Goal: Task Accomplishment & Management: Use online tool/utility

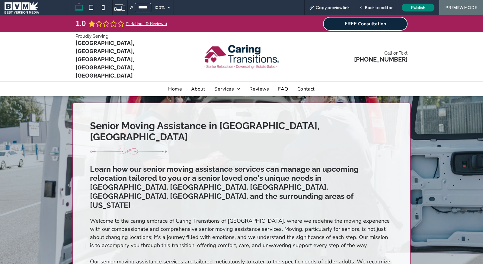
click at [25, 8] on span at bounding box center [37, 8] width 65 height 12
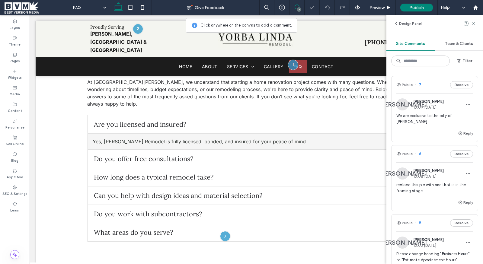
scroll to position [65, 0]
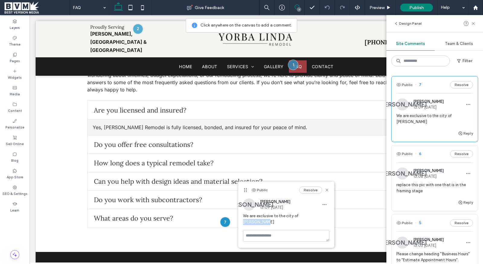
drag, startPoint x: 321, startPoint y: 217, endPoint x: 298, endPoint y: 217, distance: 23.0
click at [298, 217] on span "We are exclusive to the city of [PERSON_NAME]" at bounding box center [286, 219] width 86 height 12
copy span "[PERSON_NAME]"
click at [328, 189] on icon at bounding box center [327, 190] width 5 height 5
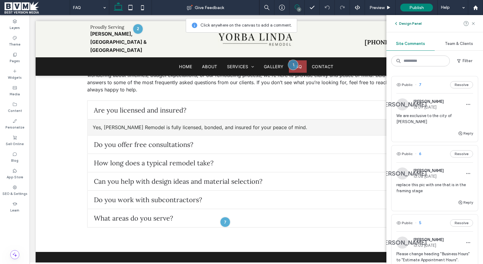
click at [411, 26] on button "Design Panel" at bounding box center [408, 23] width 28 height 7
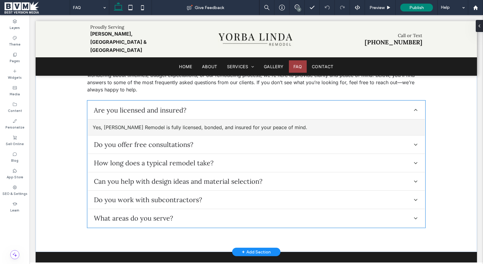
click at [228, 209] on div "What areas do you serve?" at bounding box center [256, 218] width 337 height 18
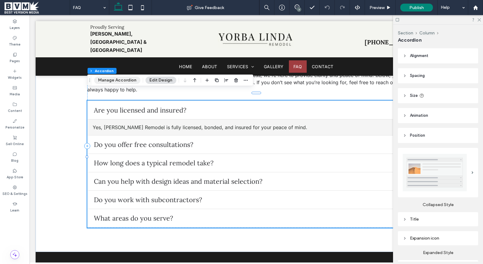
click at [123, 79] on button "Manage Accordion" at bounding box center [117, 80] width 46 height 7
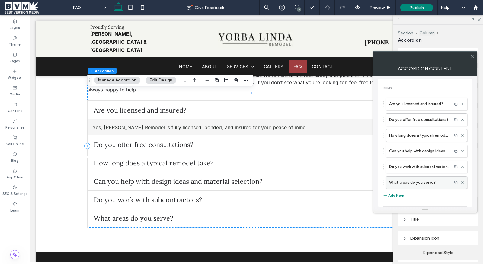
click at [396, 180] on label "What areas do you serve?" at bounding box center [419, 183] width 60 height 12
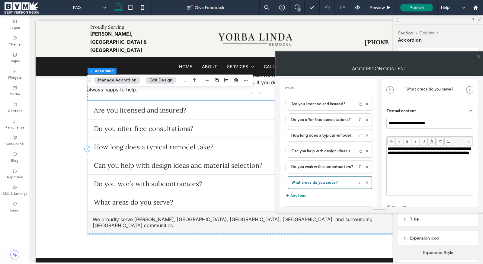
click at [423, 164] on div "**********" at bounding box center [430, 171] width 85 height 48
drag, startPoint x: 426, startPoint y: 159, endPoint x: 420, endPoint y: 150, distance: 10.2
click at [420, 150] on span "**********" at bounding box center [429, 151] width 83 height 8
click at [479, 55] on icon at bounding box center [478, 56] width 5 height 5
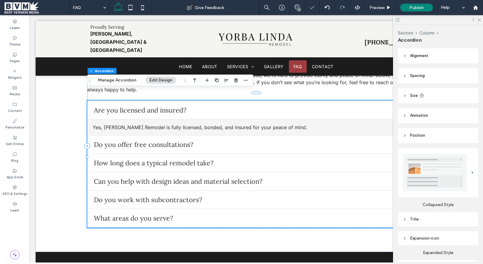
click at [299, 8] on div "7" at bounding box center [299, 9] width 5 height 5
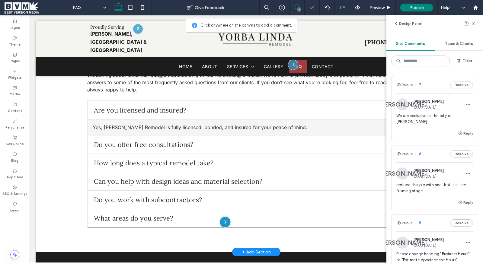
click at [223, 217] on div at bounding box center [225, 222] width 11 height 11
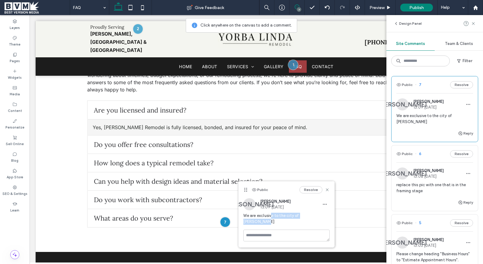
drag, startPoint x: 322, startPoint y: 216, endPoint x: 272, endPoint y: 216, distance: 50.8
click at [272, 216] on span "We are exclusive to the city of [PERSON_NAME]" at bounding box center [287, 219] width 86 height 12
drag, startPoint x: 273, startPoint y: 216, endPoint x: 264, endPoint y: 216, distance: 8.2
click at [258, 216] on span "We are exclusive to the city of [PERSON_NAME]" at bounding box center [287, 219] width 86 height 12
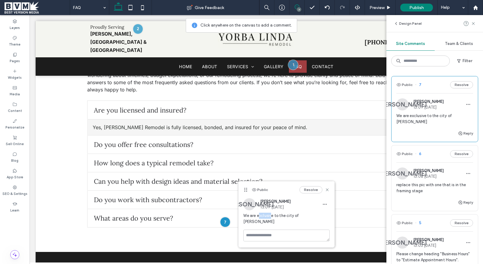
click at [264, 216] on span "We are exclusive to the city of [PERSON_NAME]" at bounding box center [287, 219] width 86 height 12
drag, startPoint x: 273, startPoint y: 216, endPoint x: 257, endPoint y: 216, distance: 16.6
click at [257, 216] on span "We are exclusive to the city of [PERSON_NAME]" at bounding box center [287, 219] width 86 height 12
copy span "exclusive"
drag, startPoint x: 328, startPoint y: 191, endPoint x: 299, endPoint y: 175, distance: 33.4
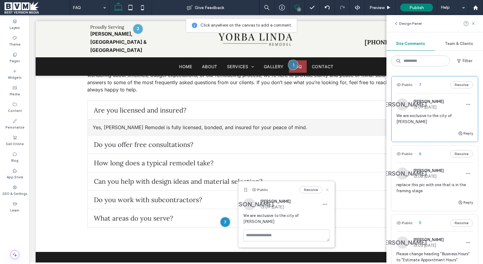
click at [328, 191] on use at bounding box center [327, 190] width 3 height 3
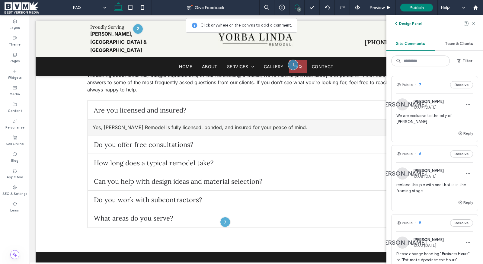
click at [399, 24] on icon "button" at bounding box center [396, 23] width 5 height 5
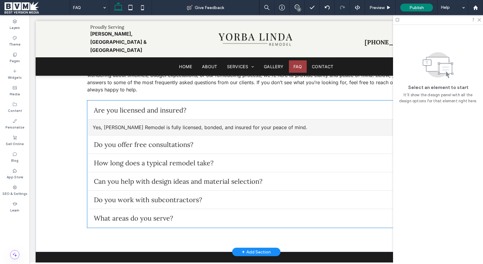
click at [160, 214] on span "What areas do you serve?" at bounding box center [252, 218] width 317 height 8
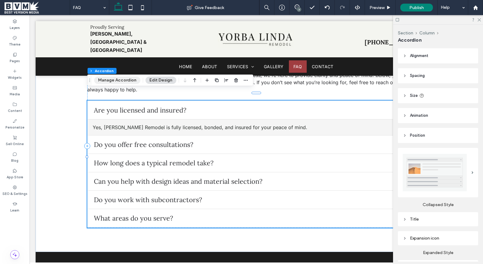
click at [115, 80] on button "Manage Accordion" at bounding box center [117, 80] width 46 height 7
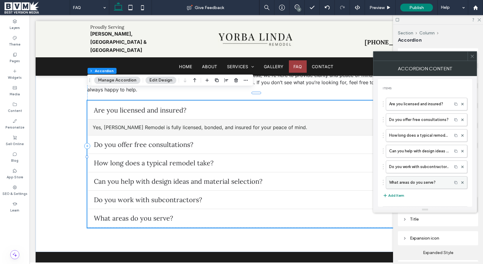
click at [420, 180] on label "What areas do you serve?" at bounding box center [419, 183] width 60 height 12
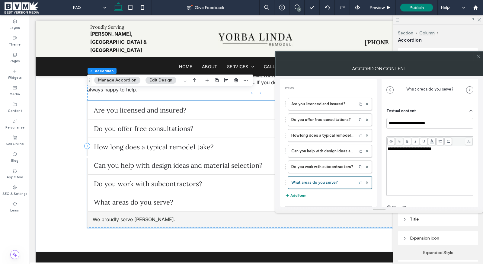
drag, startPoint x: 394, startPoint y: 150, endPoint x: 398, endPoint y: 150, distance: 3.9
click at [394, 150] on span "**********" at bounding box center [410, 149] width 44 height 4
drag, startPoint x: 408, startPoint y: 149, endPoint x: 395, endPoint y: 150, distance: 13.9
click at [395, 150] on span "**********" at bounding box center [410, 149] width 44 height 4
paste div "Rich Text Editor"
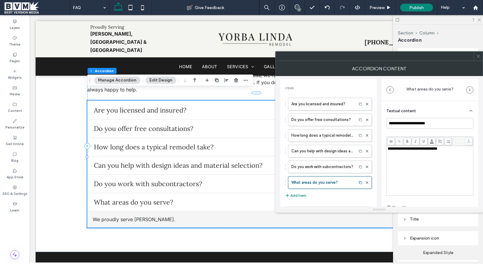
click at [426, 150] on span "**********" at bounding box center [413, 149] width 50 height 4
click at [482, 57] on div at bounding box center [478, 56] width 9 height 9
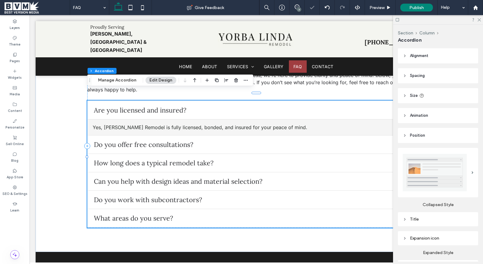
click at [300, 9] on div "7" at bounding box center [299, 9] width 5 height 5
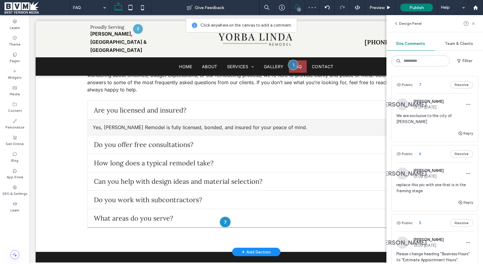
click at [221, 217] on div at bounding box center [225, 222] width 11 height 11
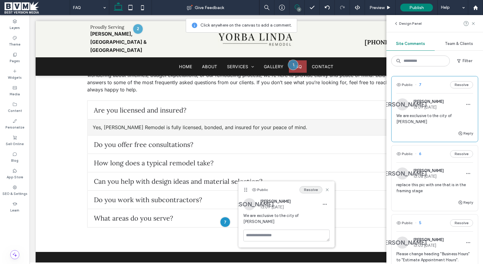
click at [307, 191] on button "Resolve" at bounding box center [311, 189] width 23 height 7
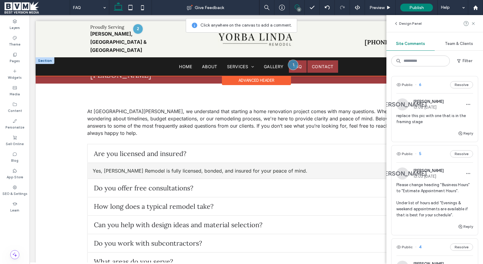
scroll to position [20, 0]
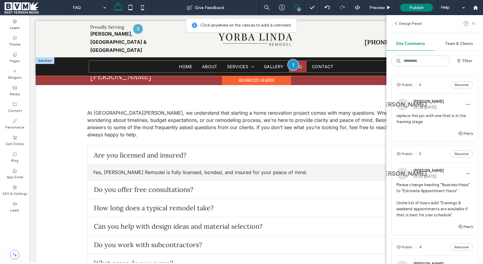
click at [294, 61] on div at bounding box center [293, 64] width 11 height 11
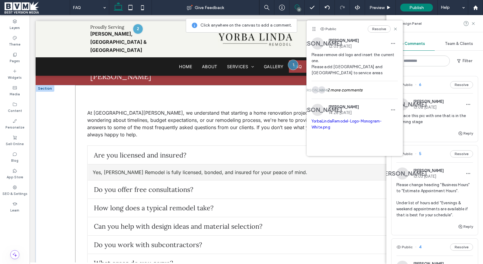
scroll to position [0, 0]
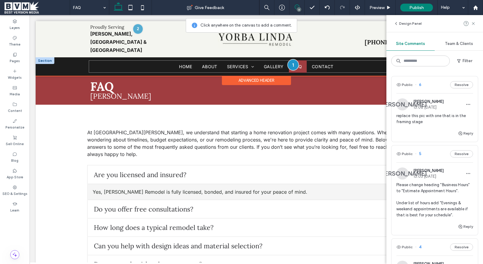
click at [293, 63] on div at bounding box center [293, 64] width 11 height 11
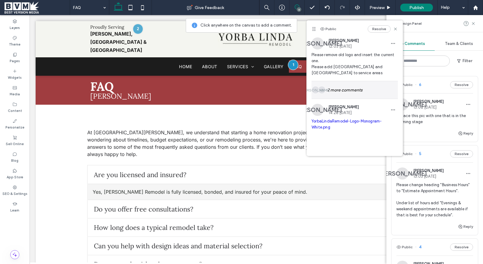
click at [344, 91] on div "KB JA 2 more comments" at bounding box center [355, 90] width 86 height 18
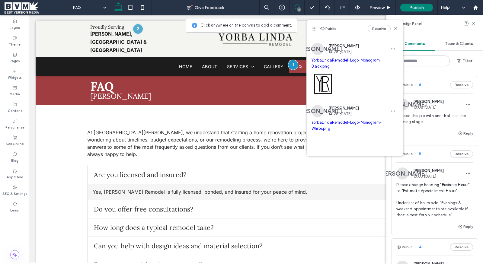
scroll to position [80, 0]
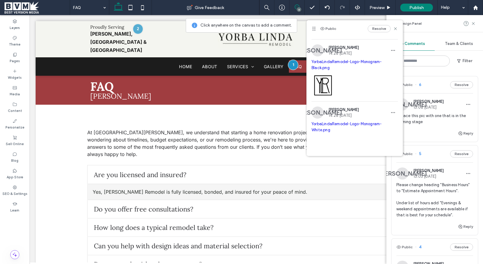
click at [322, 66] on link "YorbaLindaRemodel-Logo-Monogram-Black.png" at bounding box center [347, 65] width 70 height 11
